Goal: Information Seeking & Learning: Learn about a topic

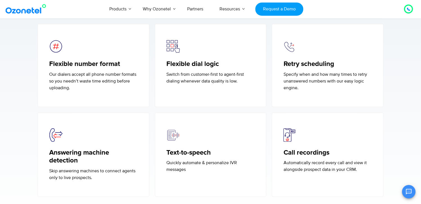
click at [401, 108] on section "Automated dialer features Ozonetel Auto dialers come packed with every tool and…" at bounding box center [210, 60] width 421 height 335
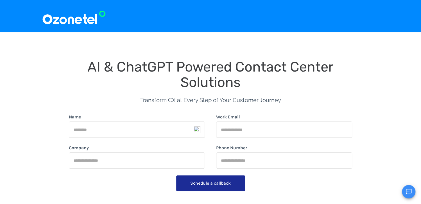
click at [345, 10] on div at bounding box center [210, 16] width 337 height 19
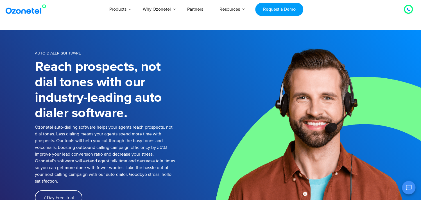
click at [351, 10] on div "Products AI & CX Voice AI Agents Agent Assist Voice of Customer Quality Audits …" at bounding box center [244, 9] width 343 height 19
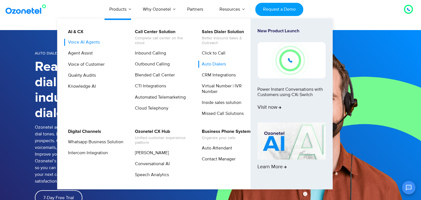
click at [80, 42] on link "Voice AI Agents" at bounding box center [82, 42] width 36 height 7
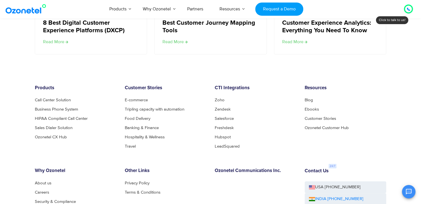
scroll to position [1154, 0]
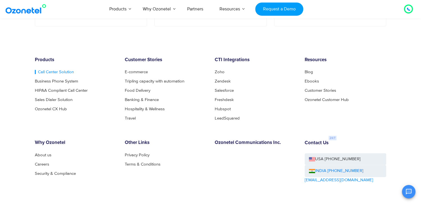
click at [41, 70] on link "Call Center Solution" at bounding box center [54, 72] width 39 height 4
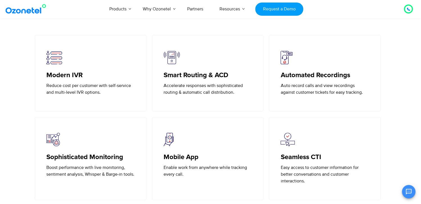
scroll to position [1348, 0]
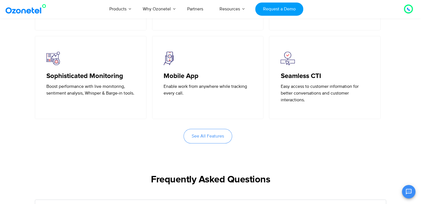
click at [285, 83] on p "Easy access to customer information for better conversations and customer inter…" at bounding box center [324, 93] width 88 height 20
click at [203, 134] on span "See All Features" at bounding box center [207, 136] width 32 height 4
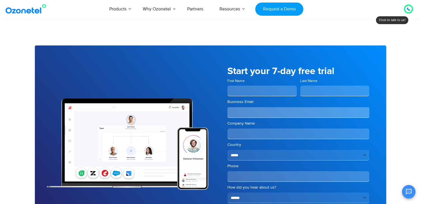
scroll to position [1095, 0]
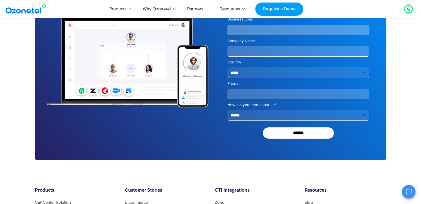
drag, startPoint x: 412, startPoint y: 29, endPoint x: 411, endPoint y: 25, distance: 3.4
click at [412, 28] on div at bounding box center [210, 61] width 421 height 197
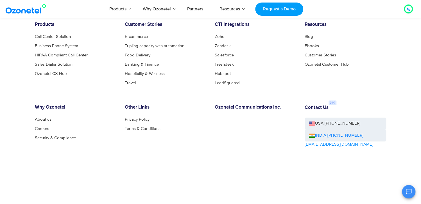
scroll to position [1282, 0]
